Goal: Transaction & Acquisition: Subscribe to service/newsletter

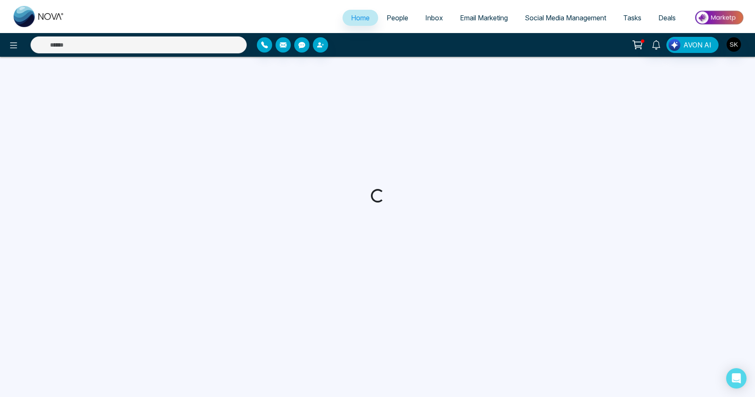
select select "*"
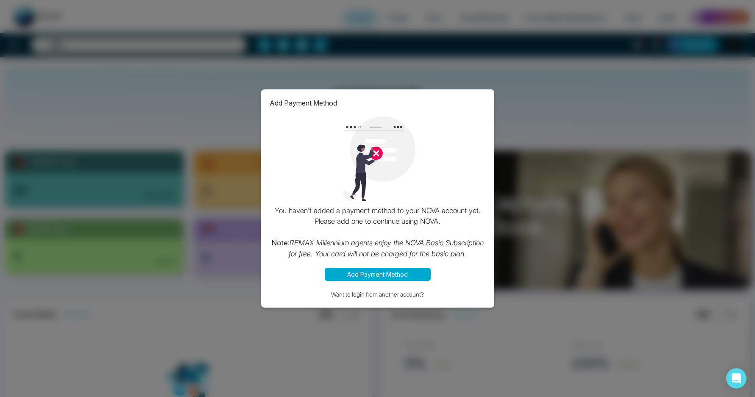
click at [389, 277] on button "Add Payment Method" at bounding box center [378, 274] width 106 height 13
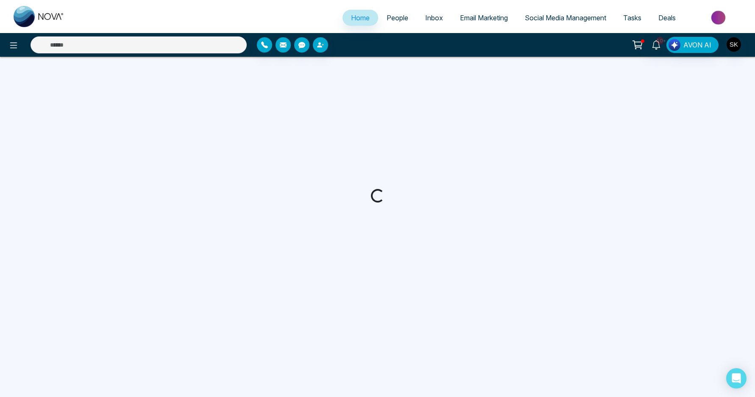
select select "*"
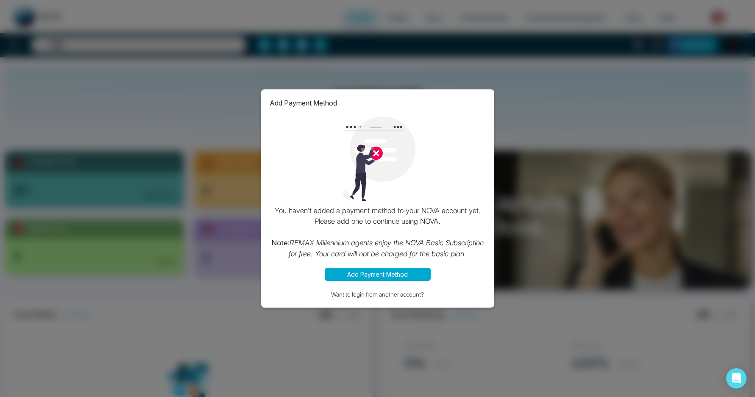
click at [383, 212] on p "You haven't added a payment method to your NOVA account yet. Please add one to …" at bounding box center [378, 233] width 216 height 54
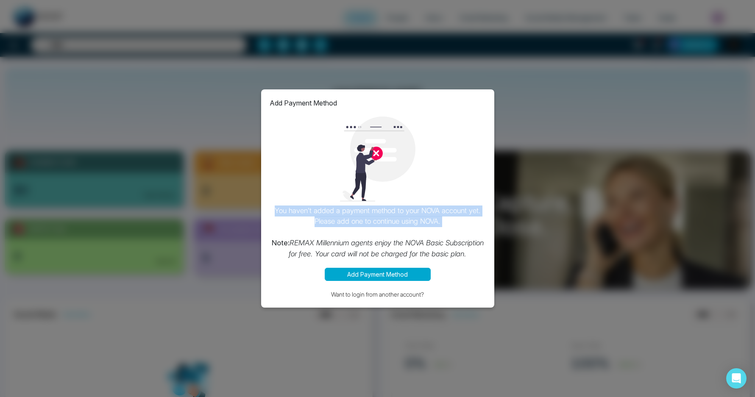
click at [383, 212] on p "You haven't added a payment method to your NOVA account yet. Please add one to …" at bounding box center [378, 233] width 216 height 54
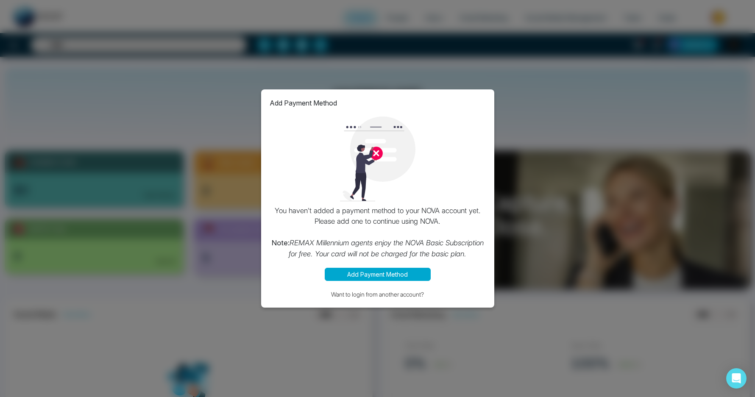
click at [385, 245] on icon "REMAX Millennium agents enjoy the NOVA Basic Subscription for free. Your card w…" at bounding box center [386, 248] width 195 height 19
click at [354, 274] on button "Add Payment Method" at bounding box center [378, 274] width 106 height 13
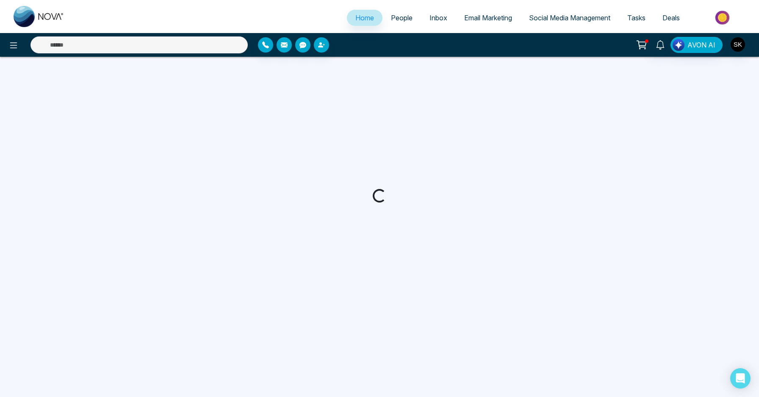
select select "*"
